Goal: Contribute content

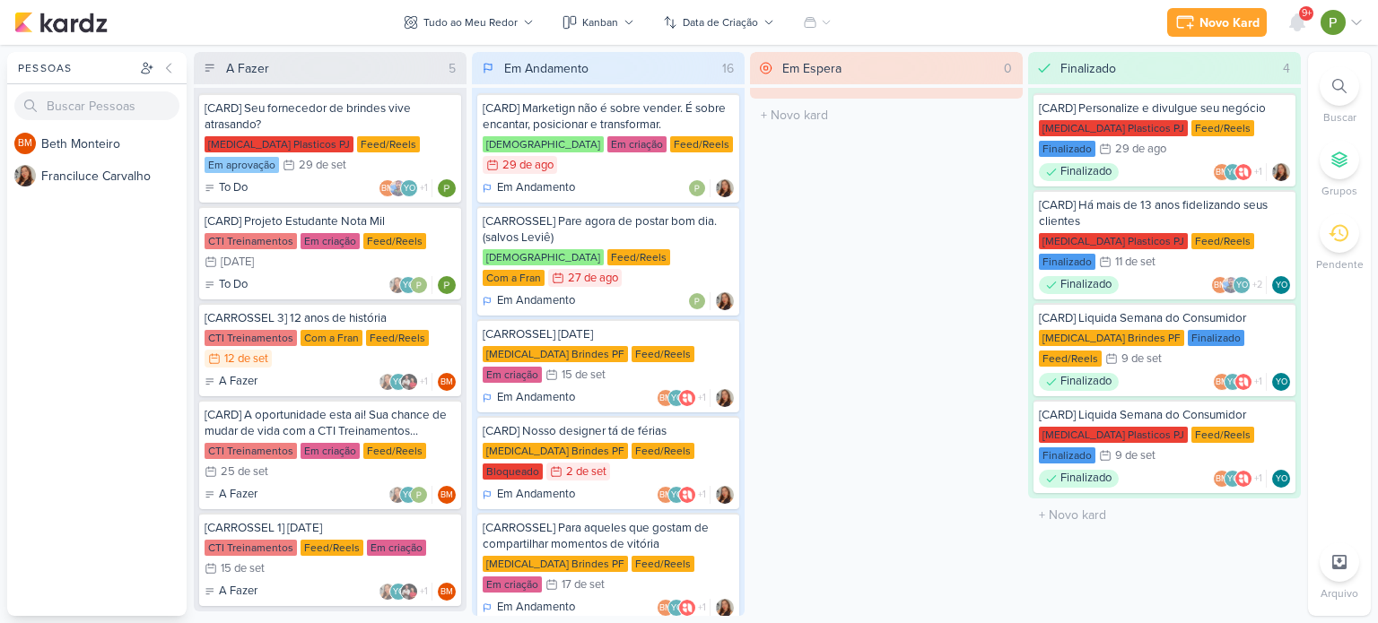
scroll to position [1177, 0]
click at [338, 352] on div "CTI Treinamentos Com a Fran Feed/Reels 12/9 [DATE]" at bounding box center [330, 349] width 251 height 39
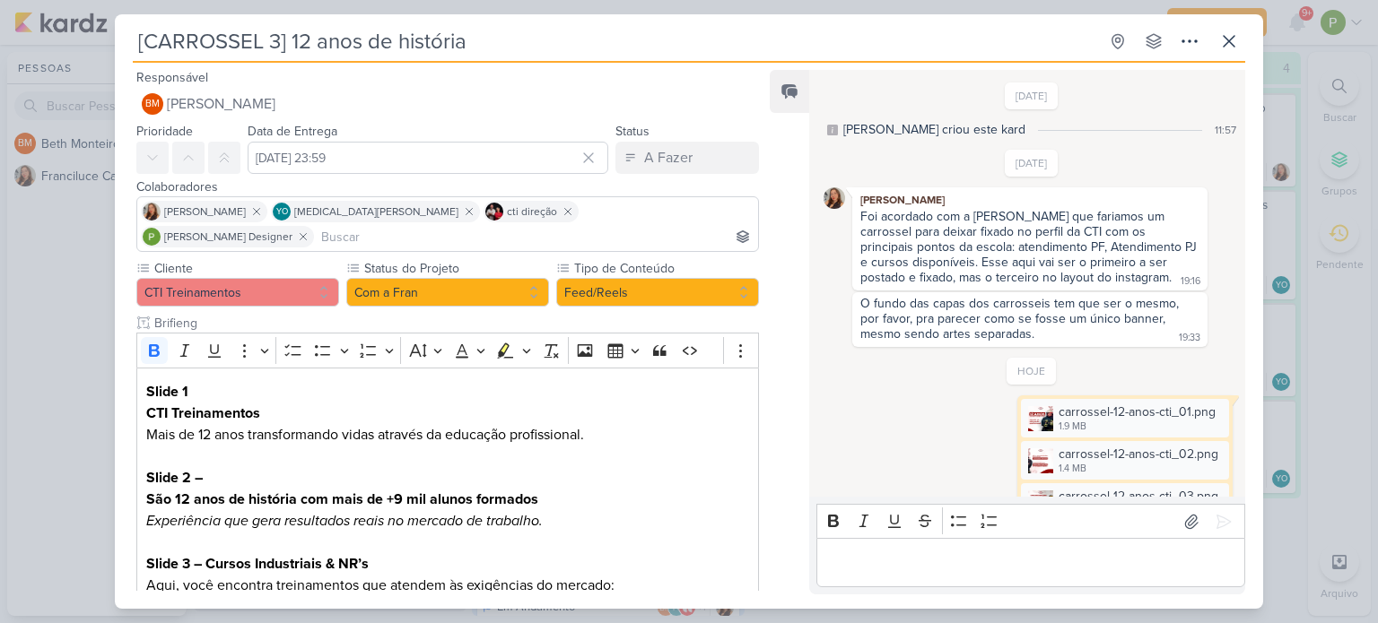
scroll to position [320, 0]
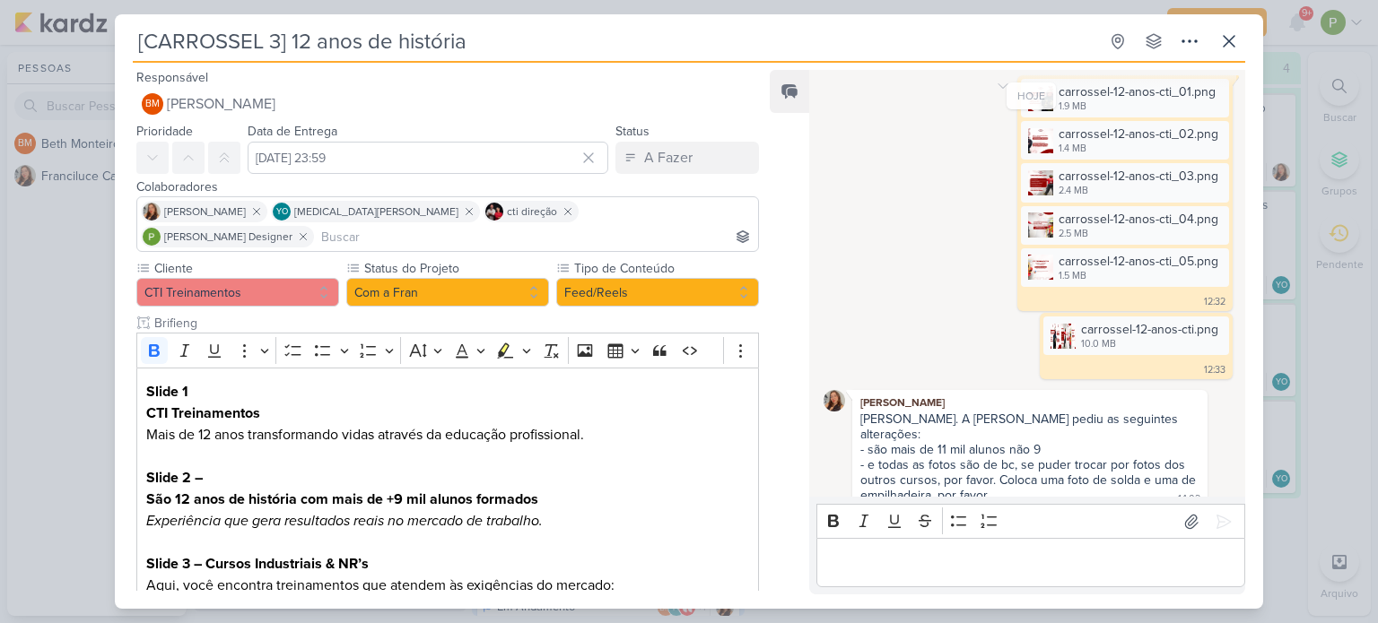
click at [892, 298] on div "carrossel-12-anos-cti_01.png 1.9 MB Adicionar ao Kard Baixar carrossel-12-anos-…" at bounding box center [1031, 193] width 416 height 236
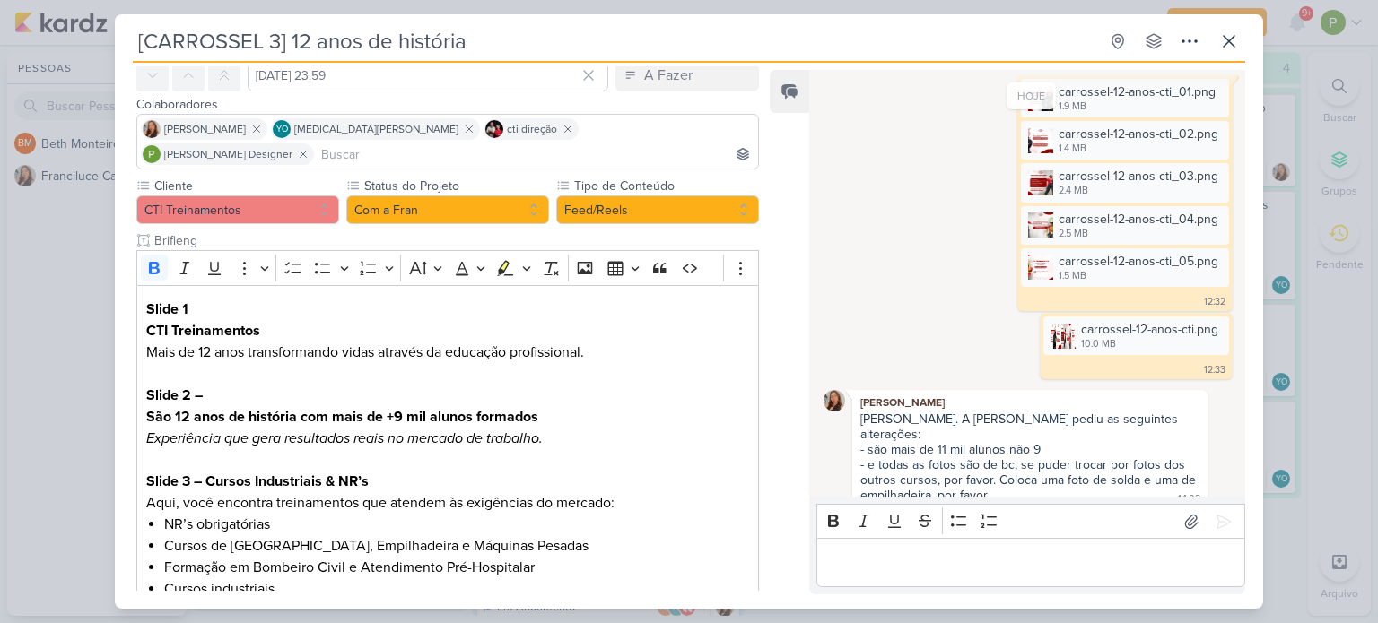
scroll to position [78, 0]
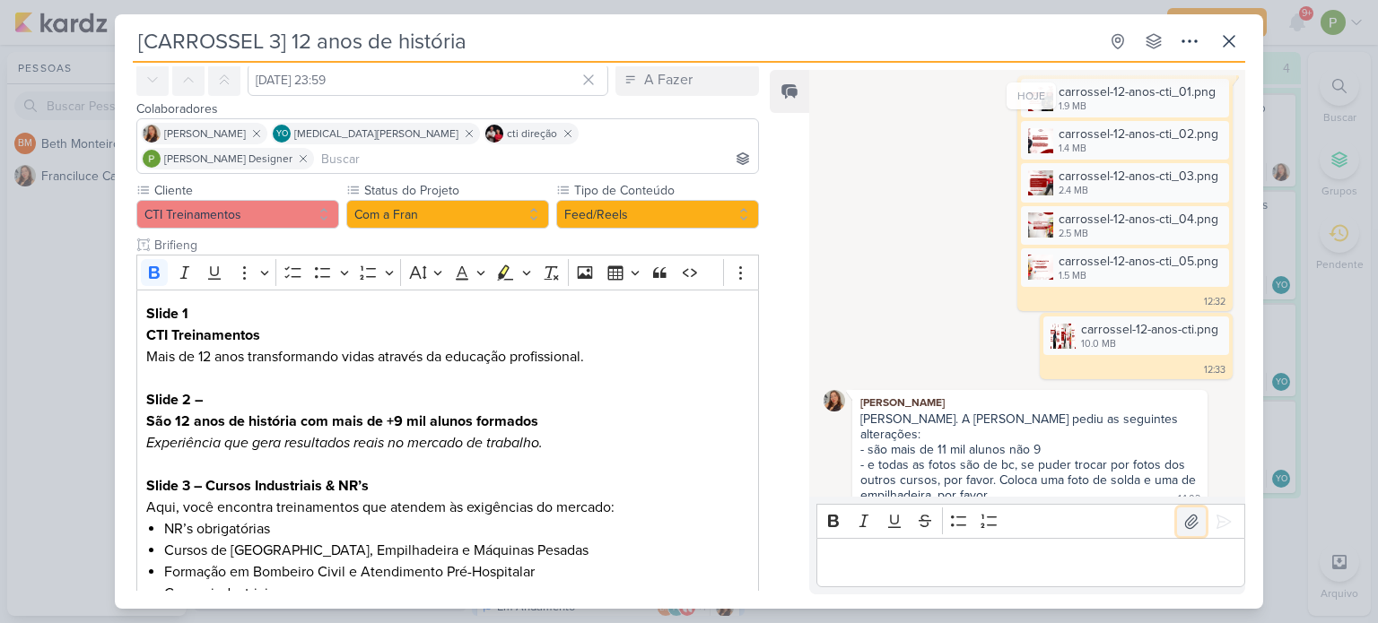
click at [1177, 512] on button at bounding box center [1191, 522] width 29 height 29
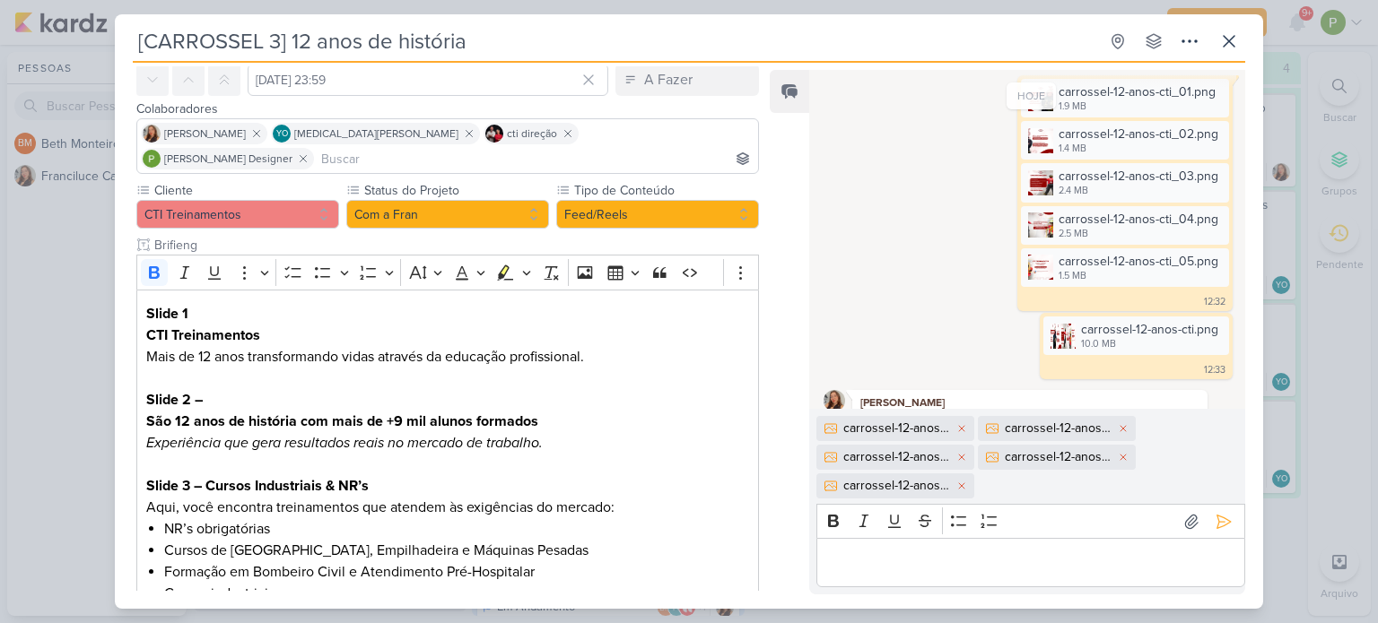
scroll to position [409, 0]
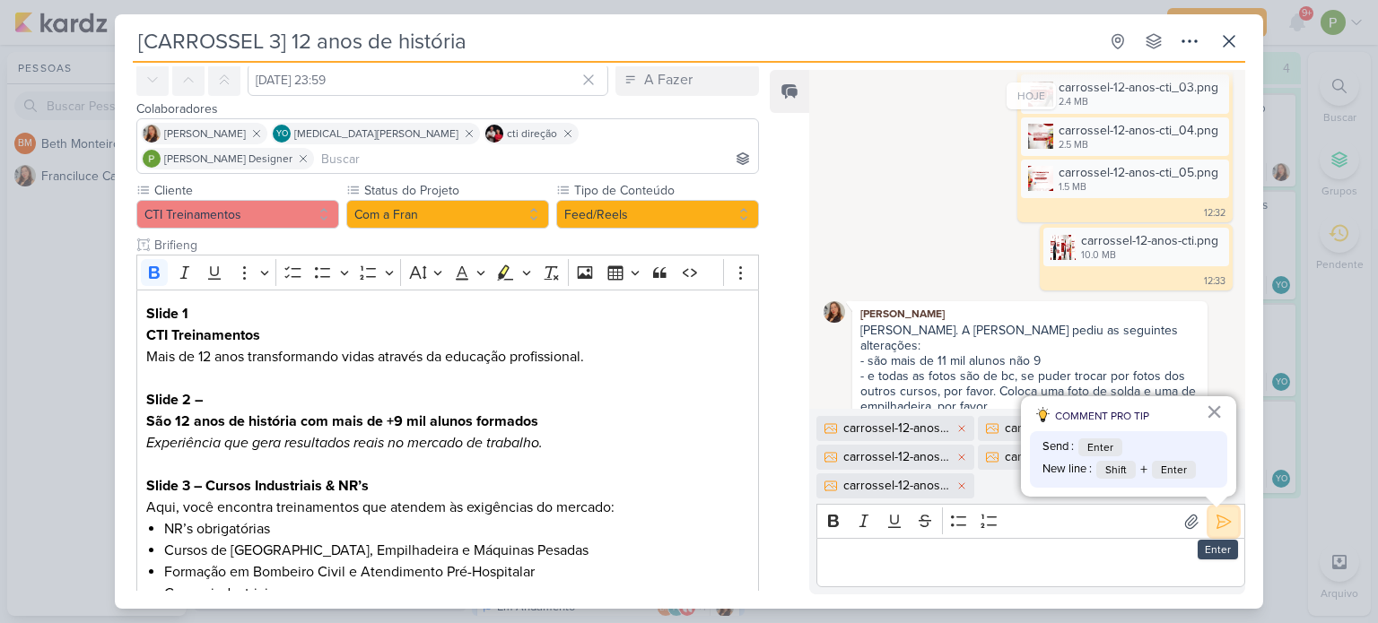
click at [1215, 524] on icon at bounding box center [1224, 522] width 18 height 18
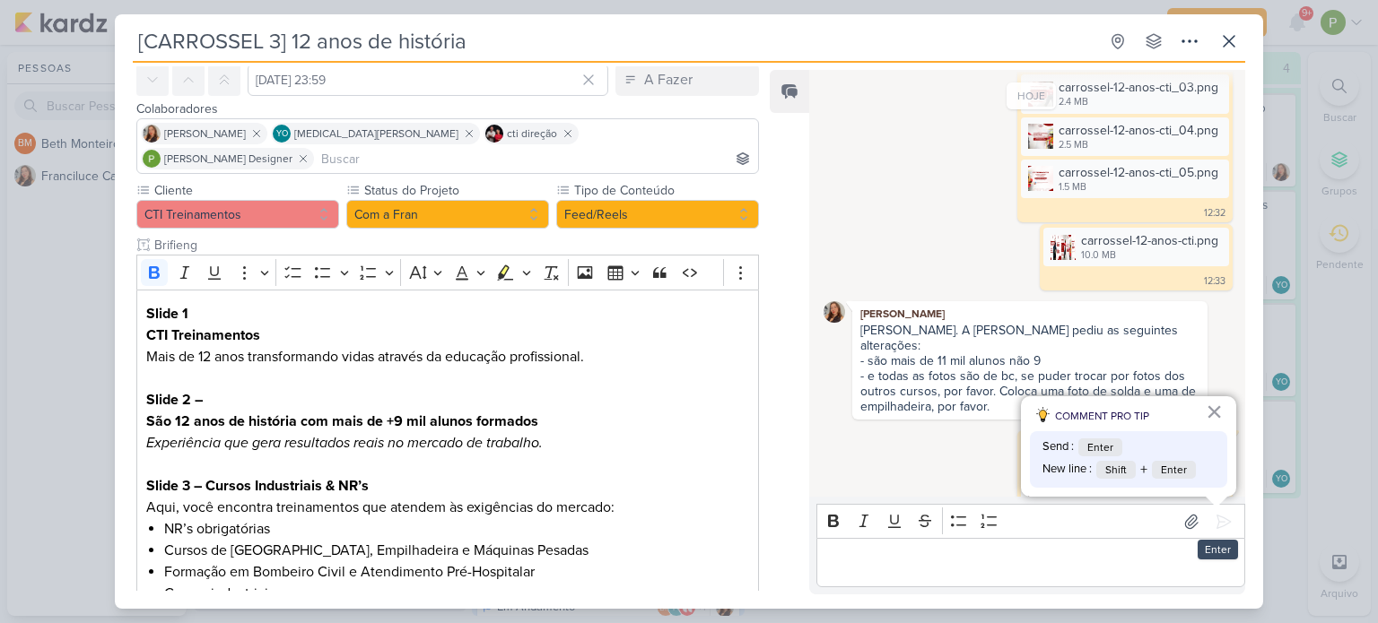
scroll to position [567, 0]
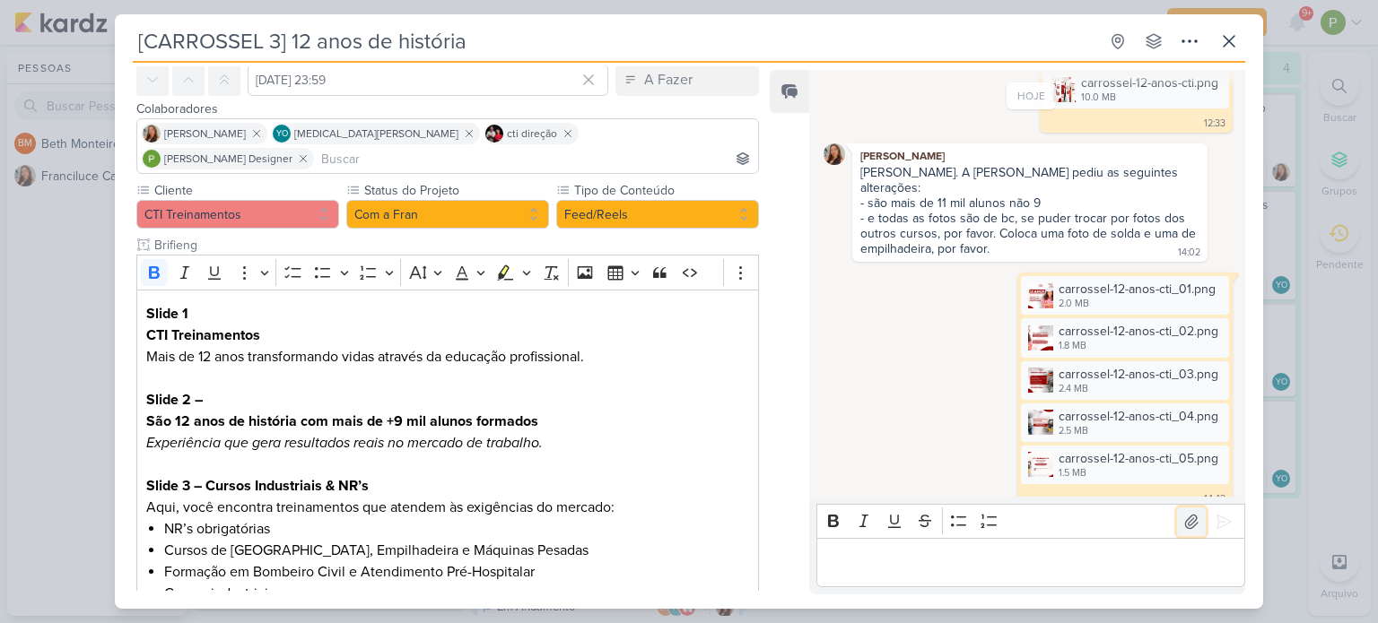
click at [1182, 530] on icon at bounding box center [1191, 522] width 18 height 18
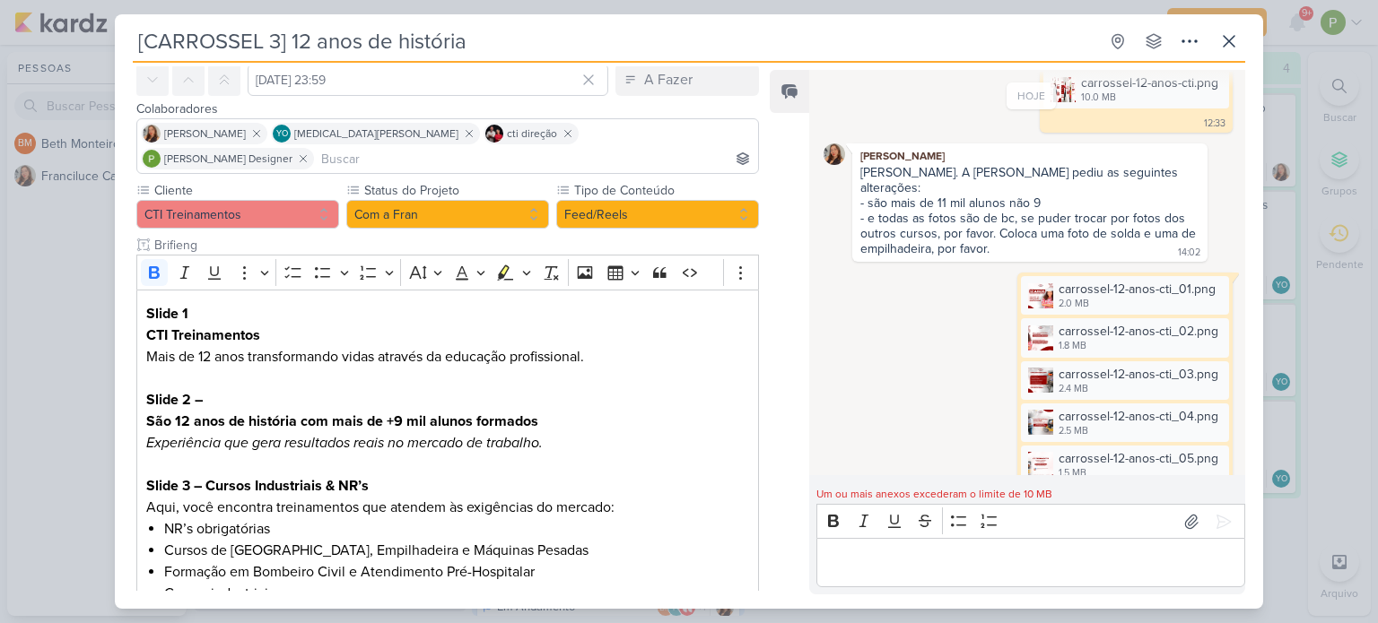
scroll to position [588, 0]
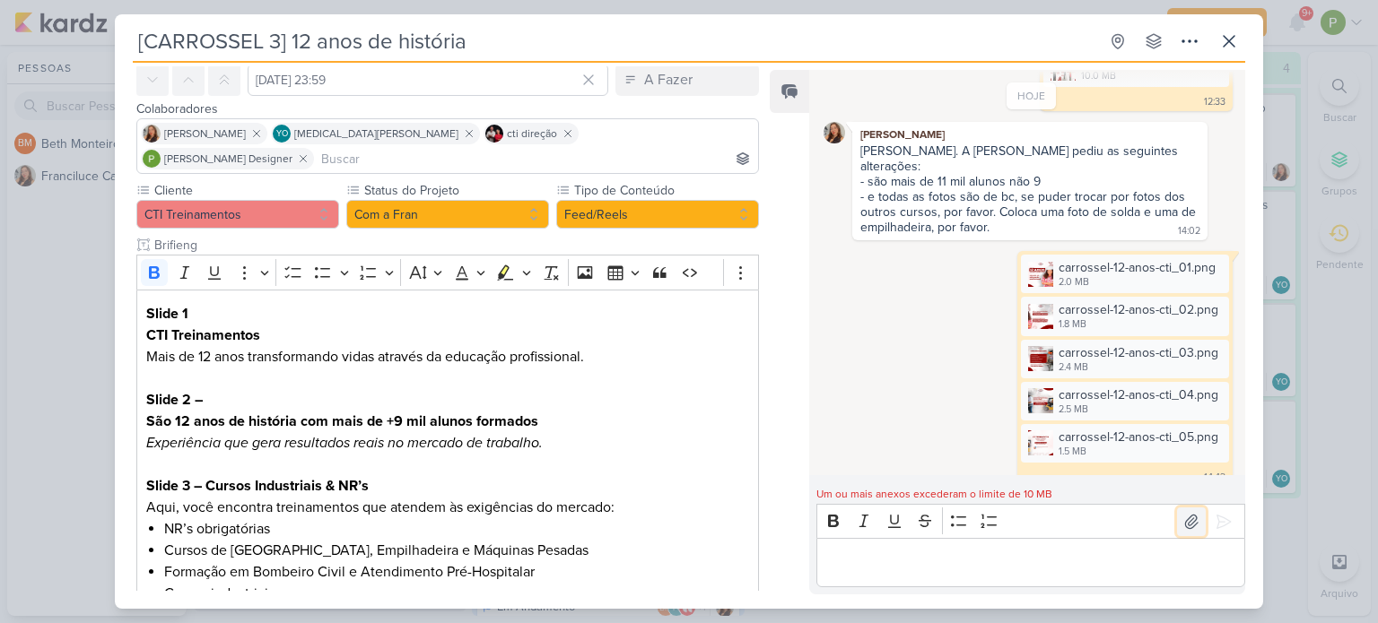
click at [1185, 523] on icon at bounding box center [1191, 521] width 13 height 13
click at [961, 329] on div "carrossel-12-anos-cti_01.png 2.0 MB Adicionar ao Kard Baixar carrossel-12-anos-…" at bounding box center [1031, 369] width 416 height 236
click at [937, 496] on span "Um ou mais anexos excederam o limite de 10 MB" at bounding box center [934, 494] width 236 height 13
click at [1232, 51] on icon at bounding box center [1229, 41] width 22 height 22
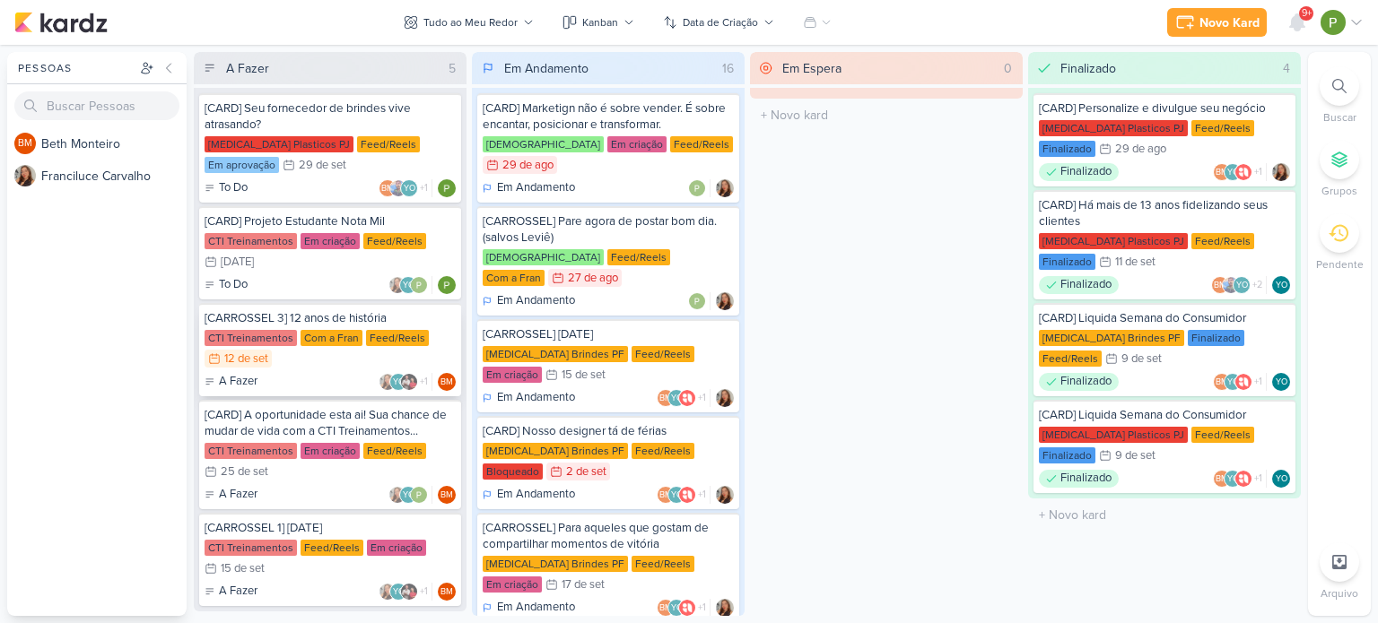
click at [294, 349] on div "CTI Treinamentos Com a Fran Feed/Reels 12/9 12 de set" at bounding box center [330, 349] width 251 height 39
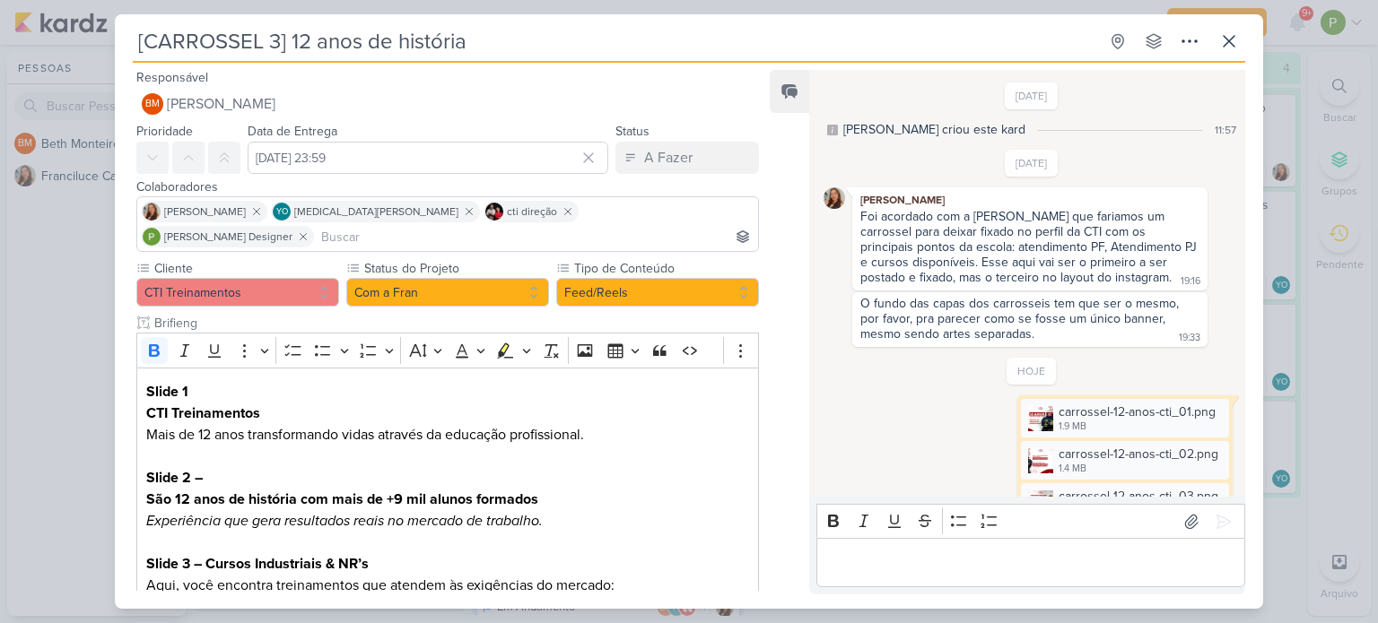
scroll to position [567, 0]
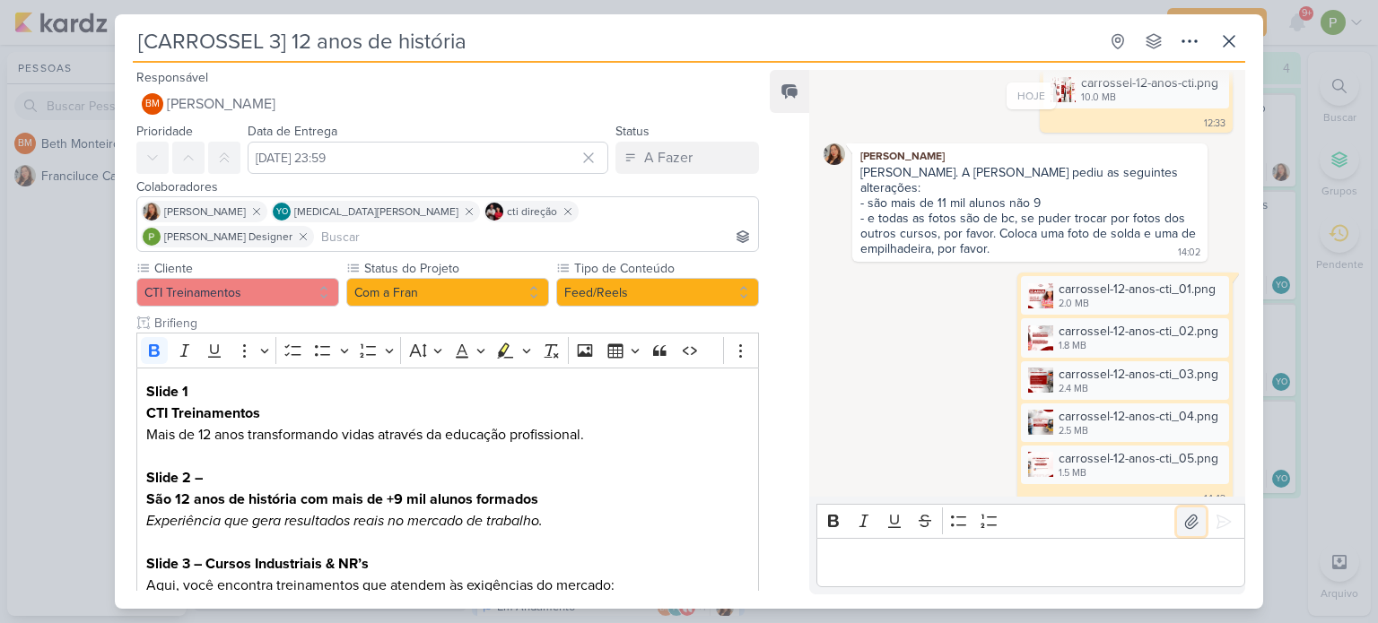
click at [1185, 523] on icon at bounding box center [1191, 521] width 13 height 13
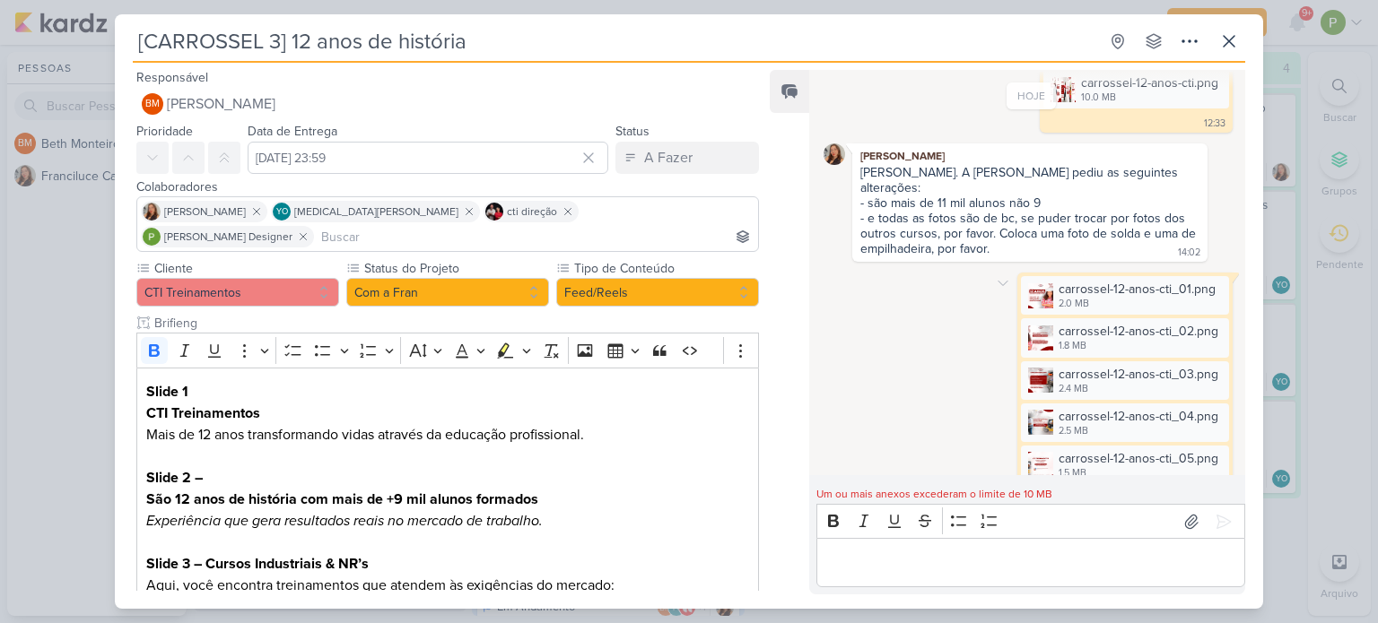
scroll to position [588, 0]
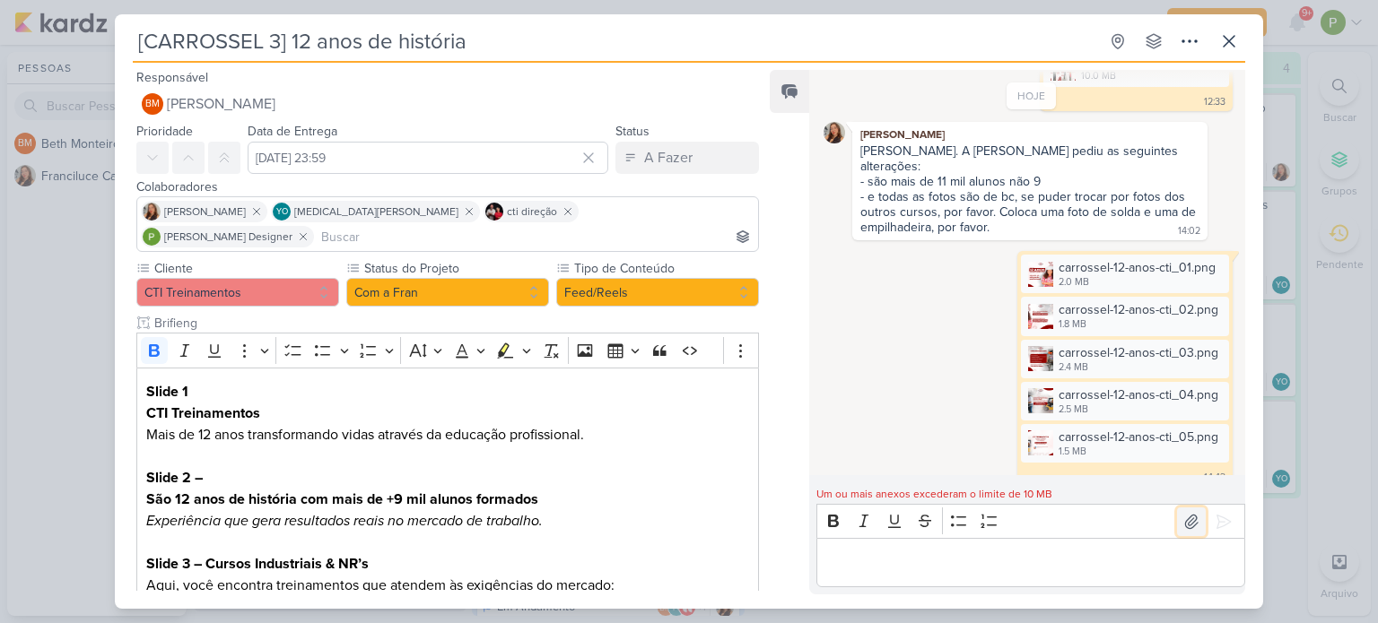
click at [1191, 534] on button at bounding box center [1191, 522] width 29 height 29
click at [1232, 38] on icon at bounding box center [1229, 41] width 11 height 11
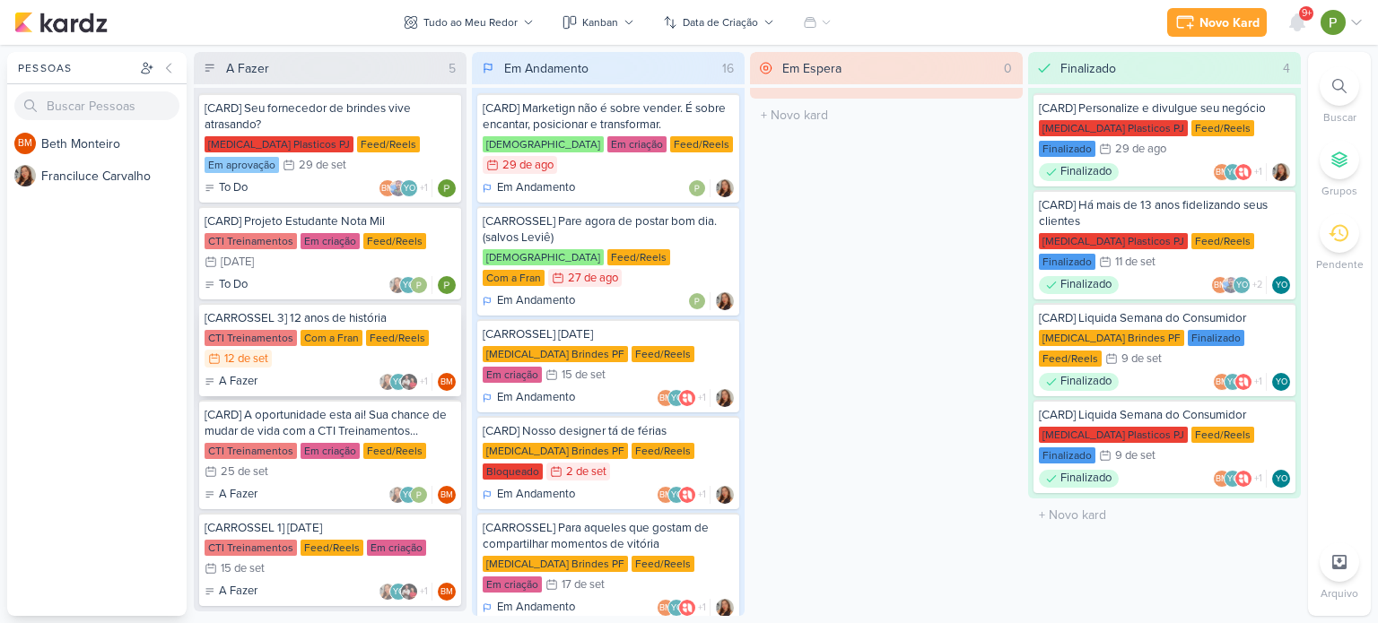
click at [302, 367] on div "CTI Treinamentos Com a Fran Feed/Reels 12/9 12 de set" at bounding box center [330, 349] width 251 height 39
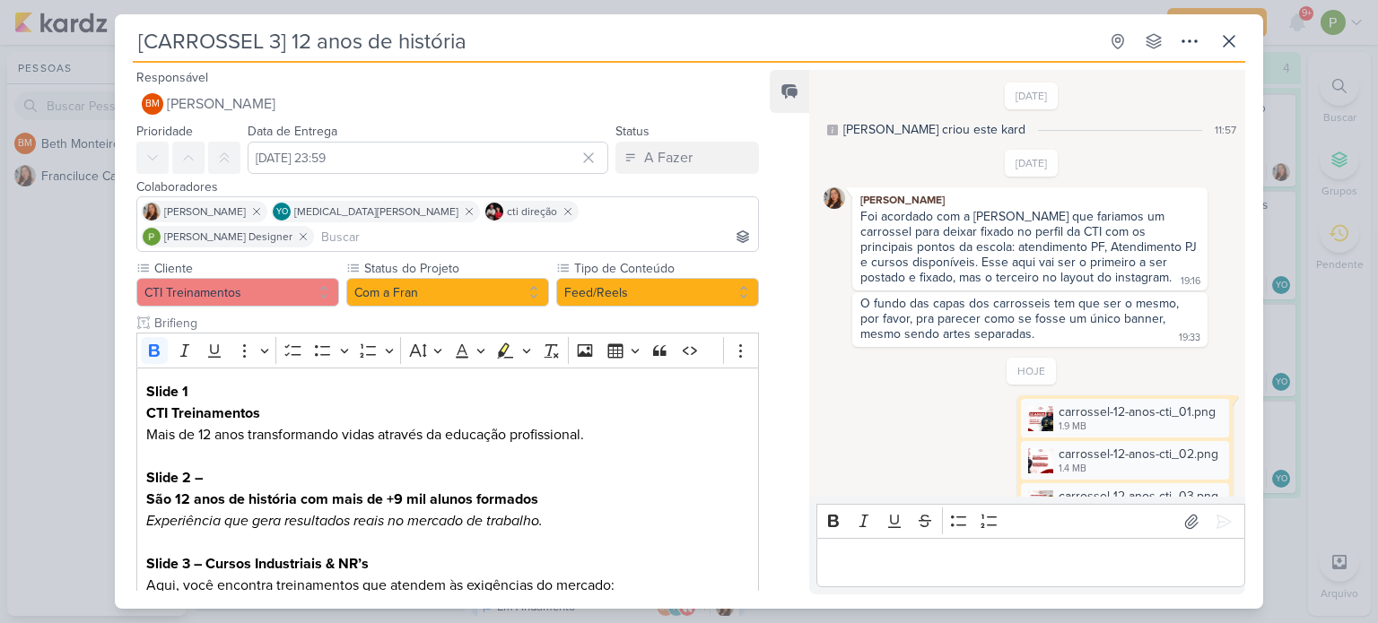
scroll to position [567, 0]
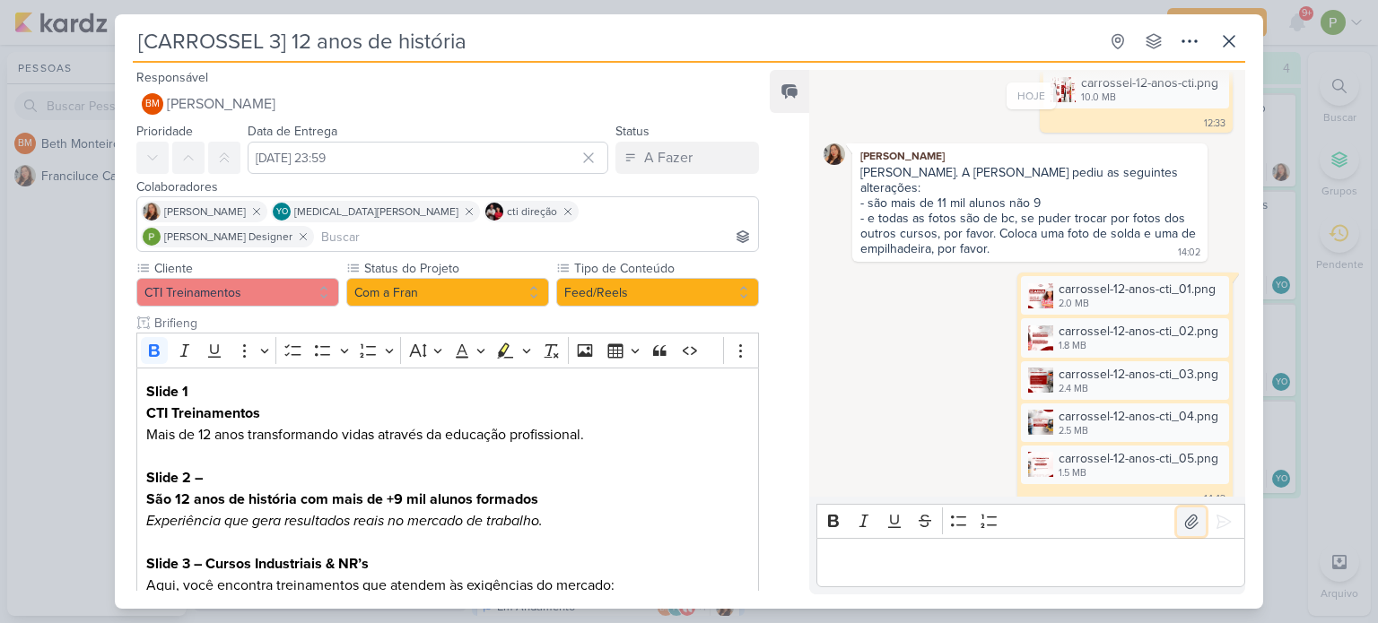
click at [1185, 526] on icon at bounding box center [1191, 521] width 13 height 13
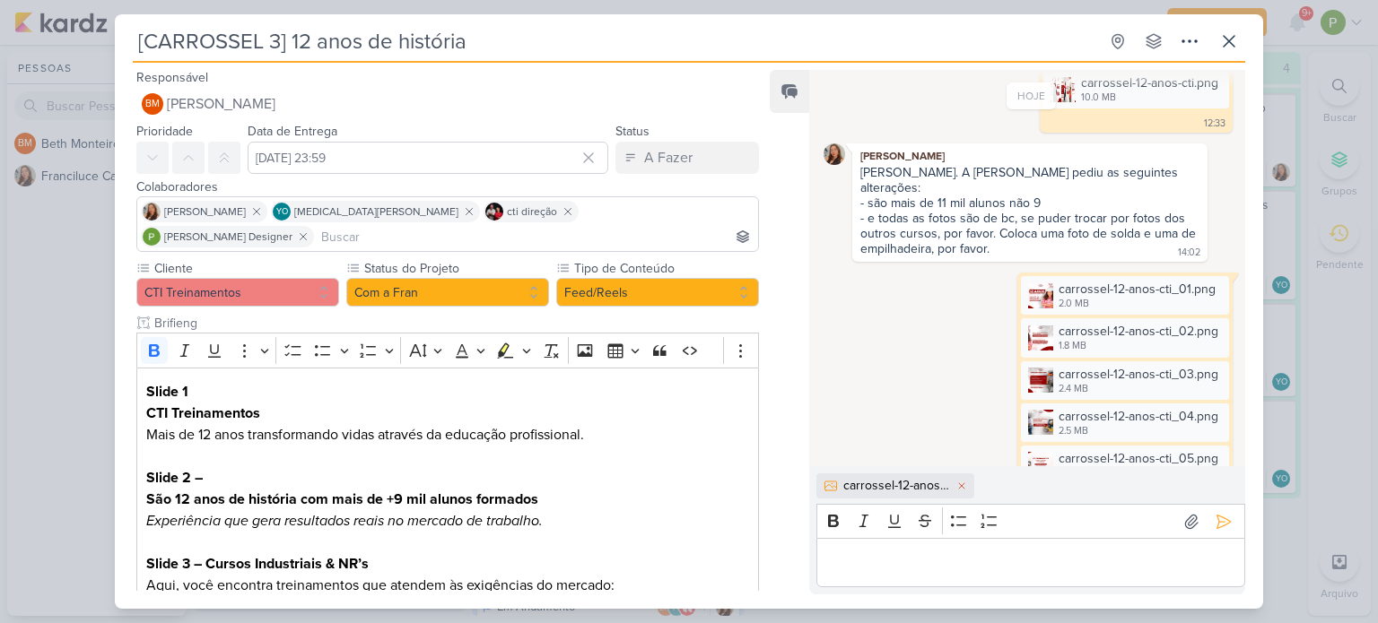
scroll to position [598, 0]
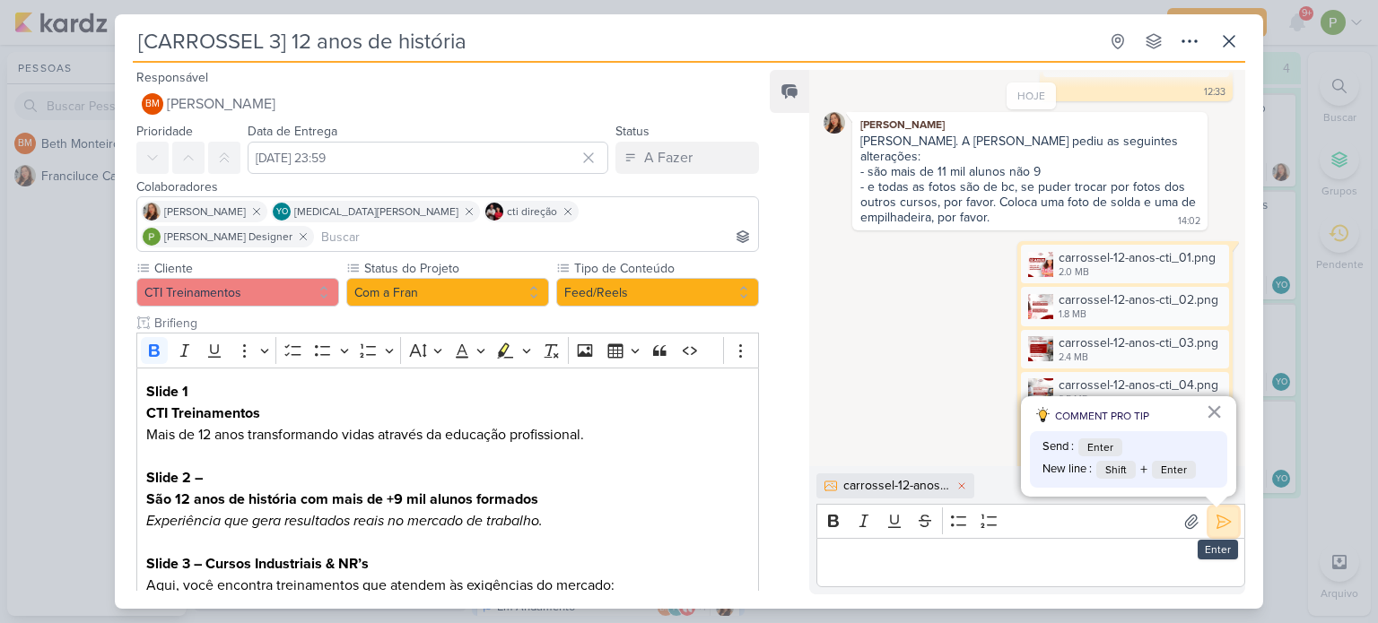
click at [1224, 513] on icon at bounding box center [1224, 522] width 18 height 18
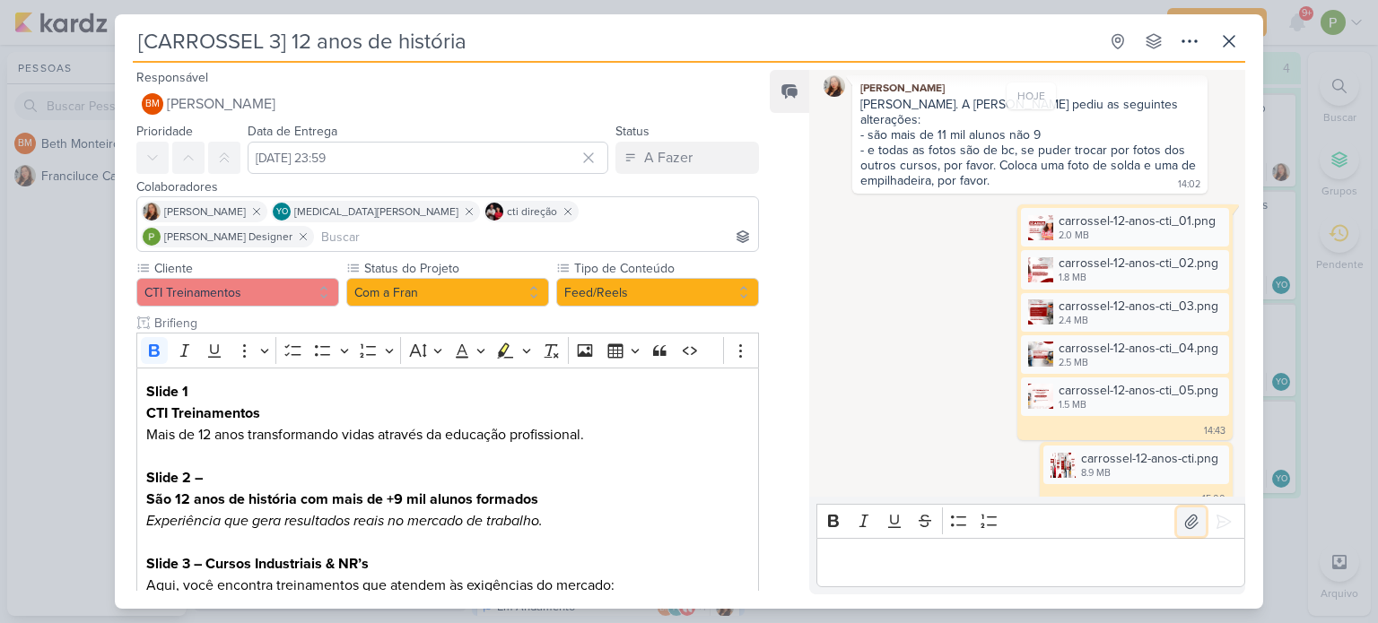
click at [1177, 513] on button at bounding box center [1191, 522] width 29 height 29
click at [1062, 453] on img at bounding box center [1062, 465] width 25 height 25
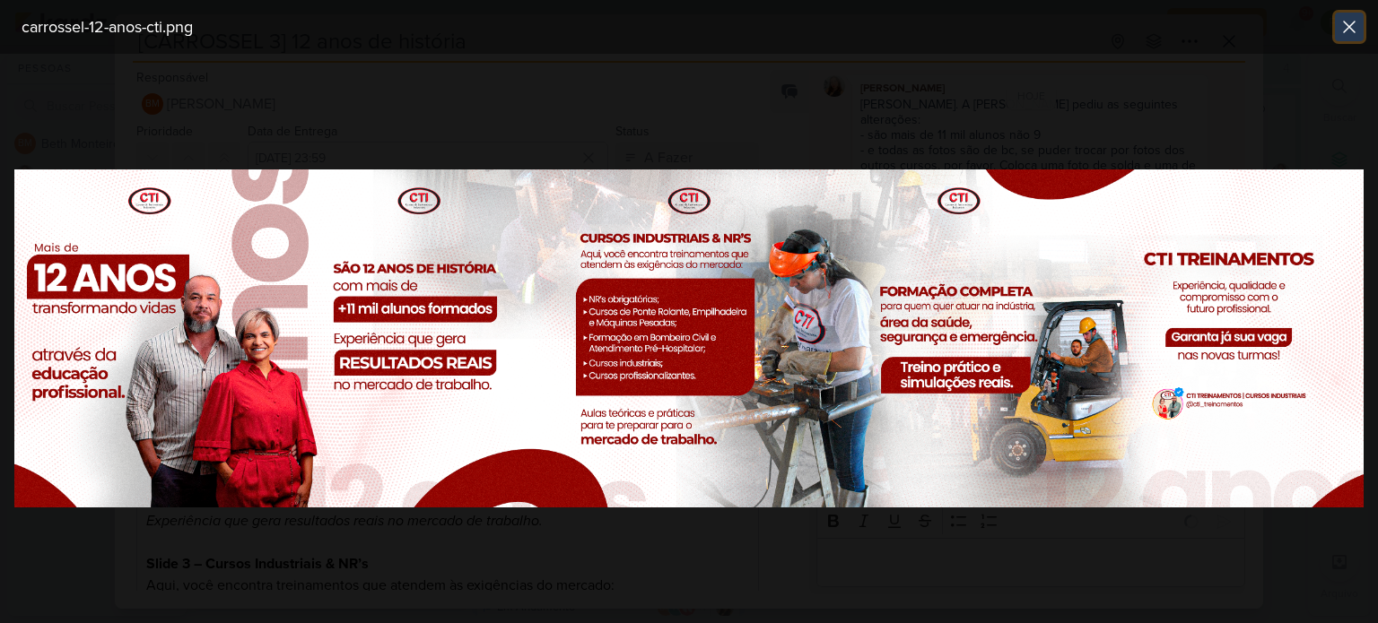
click at [1357, 21] on icon at bounding box center [1349, 27] width 22 height 22
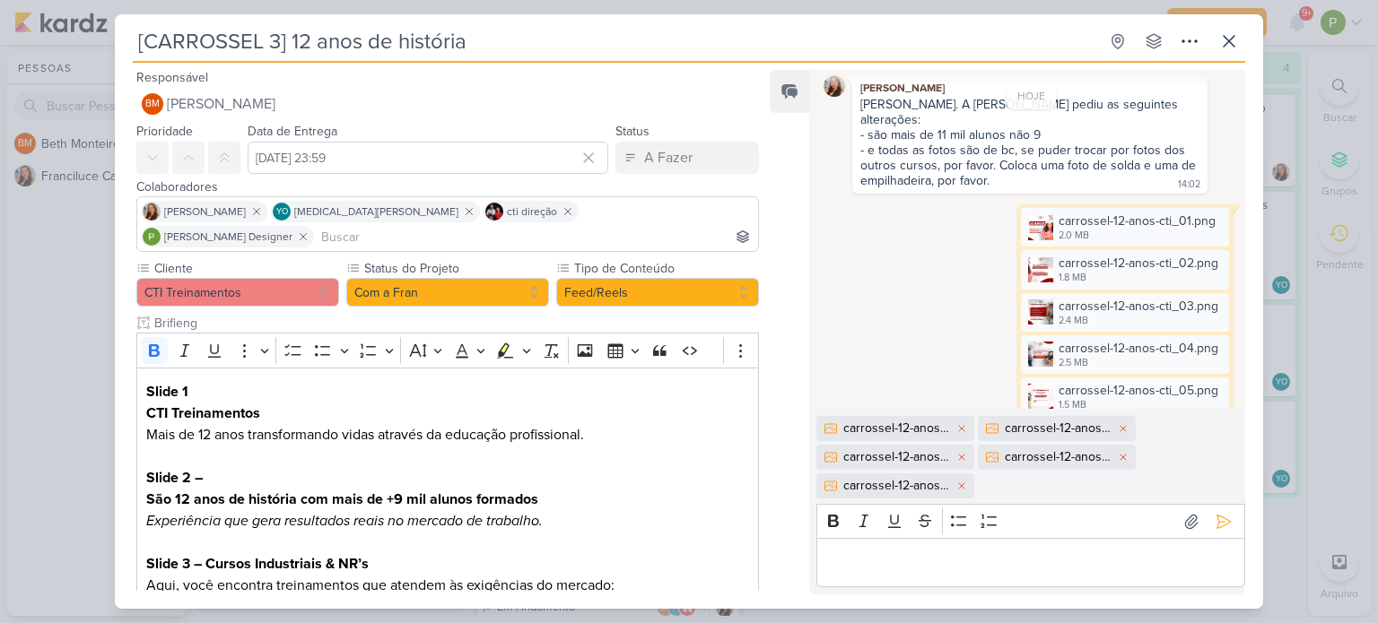
scroll to position [724, 0]
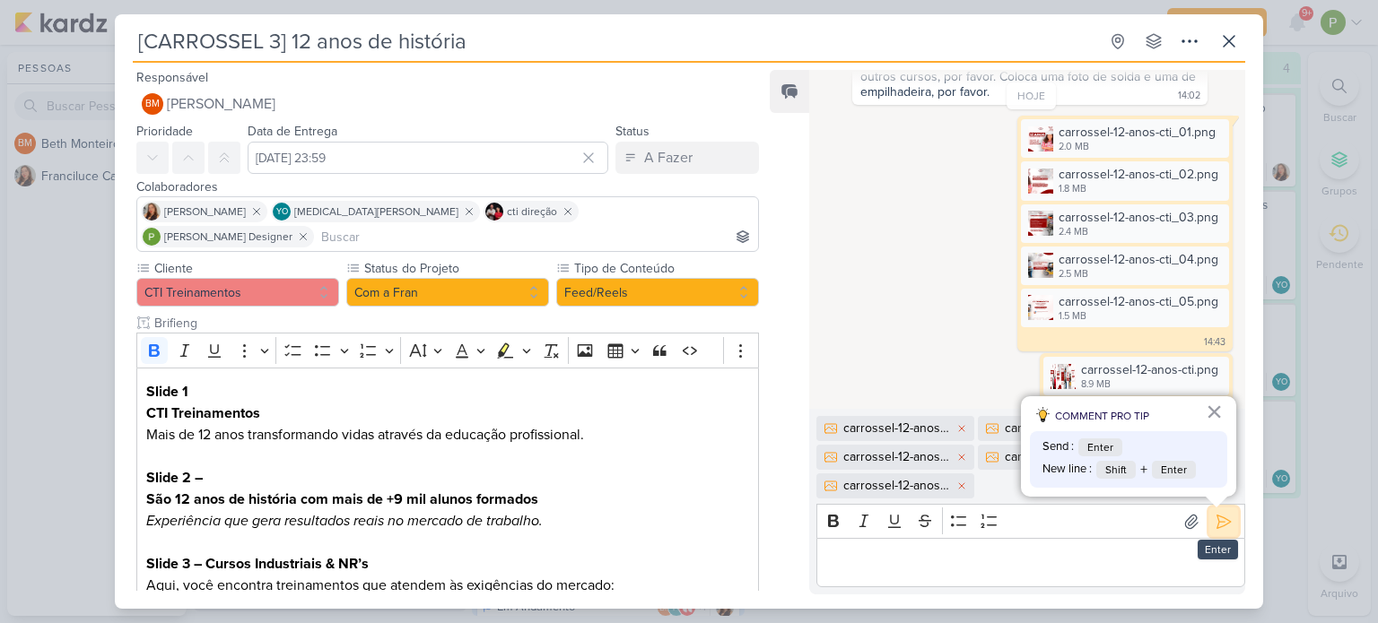
click at [1215, 513] on icon at bounding box center [1224, 522] width 18 height 18
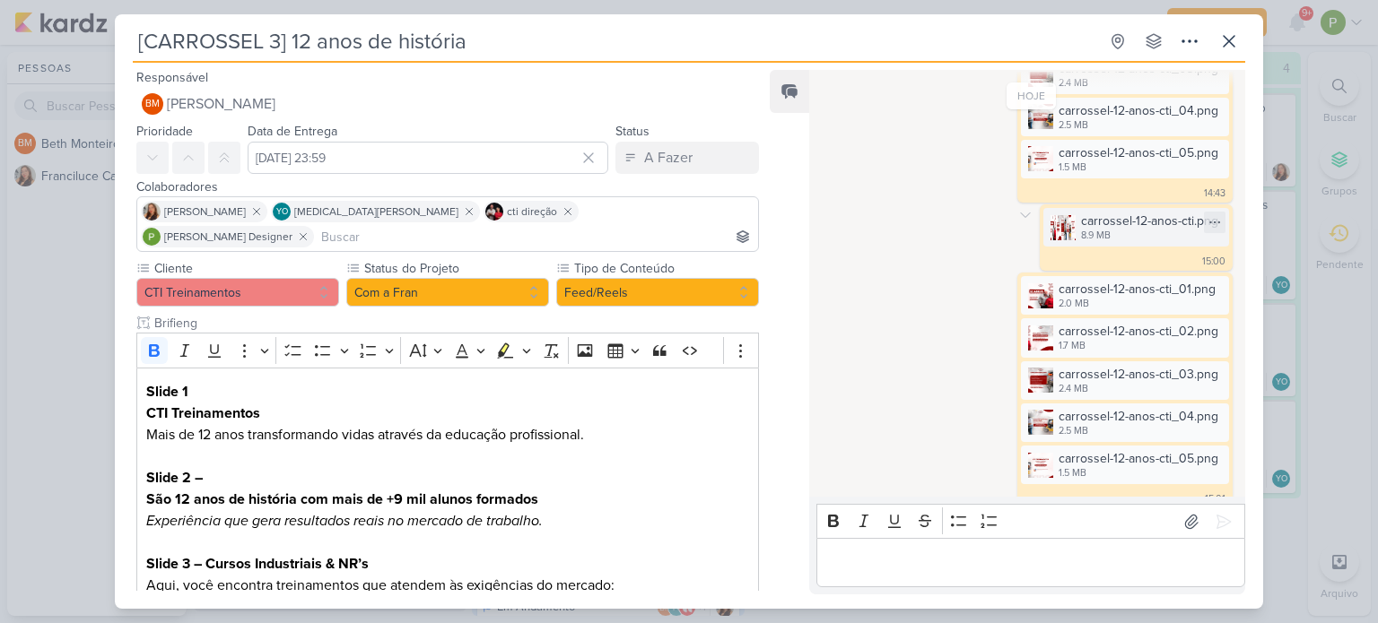
click at [1054, 208] on div "carrossel-12-anos-cti.png 8.9 MB" at bounding box center [1136, 227] width 186 height 39
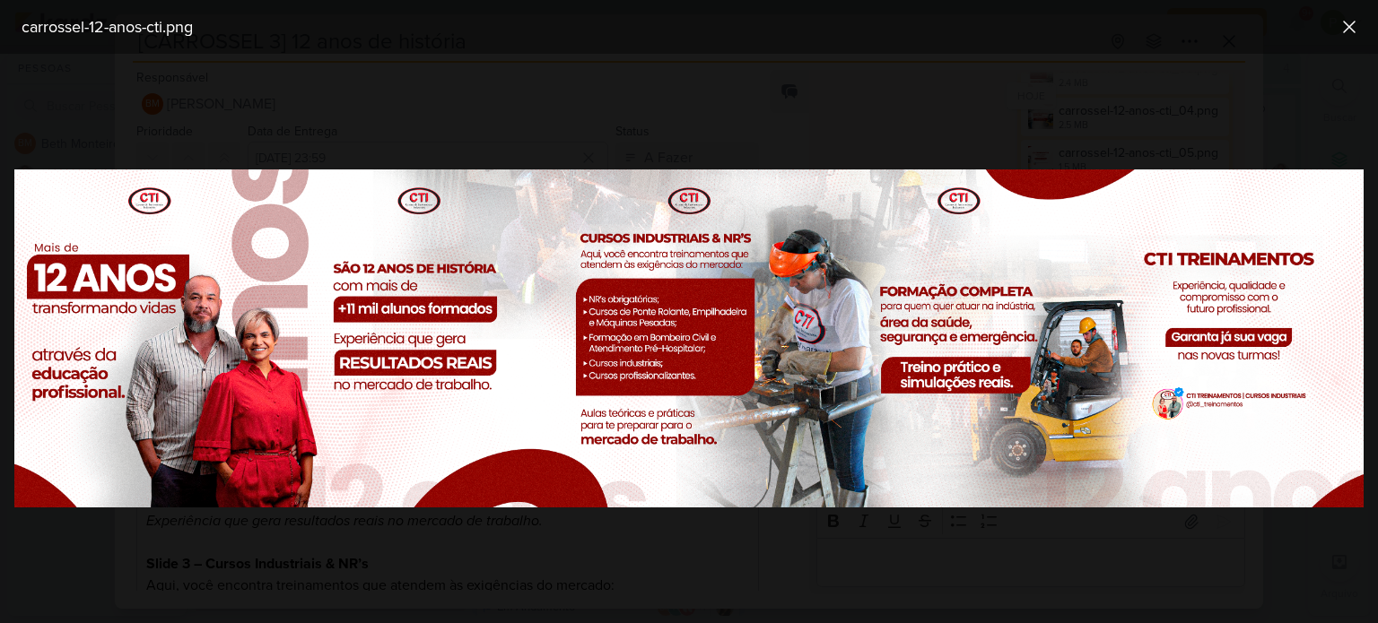
click at [656, 103] on div at bounding box center [689, 339] width 1378 height 570
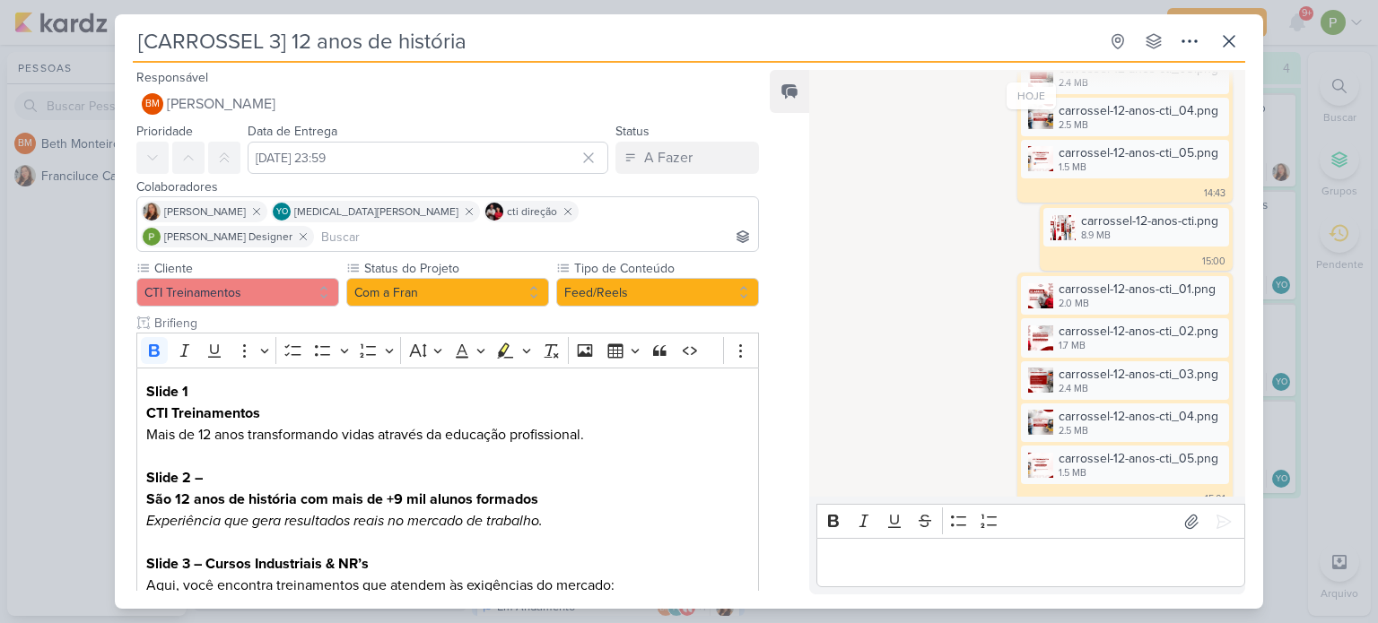
click at [6, 266] on div "[CARROSSEL 3] 12 anos de história Criado por Beth" at bounding box center [689, 311] width 1378 height 623
